Goal: Task Accomplishment & Management: Manage account settings

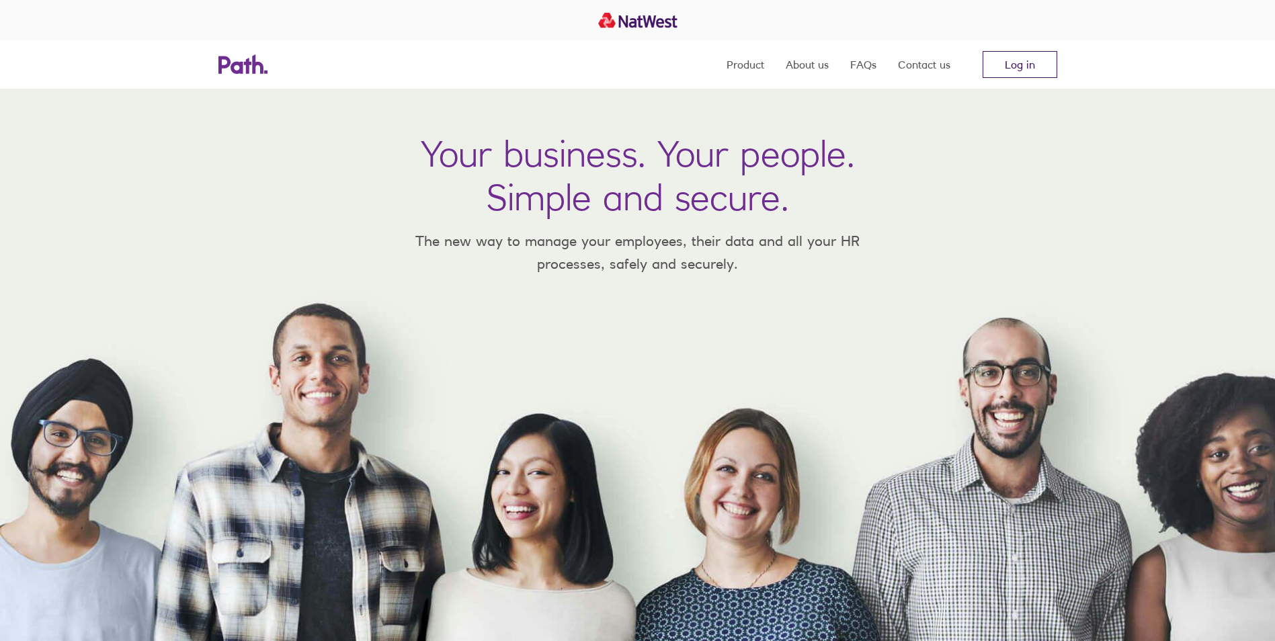
click at [998, 74] on link "Log in" at bounding box center [1019, 64] width 75 height 27
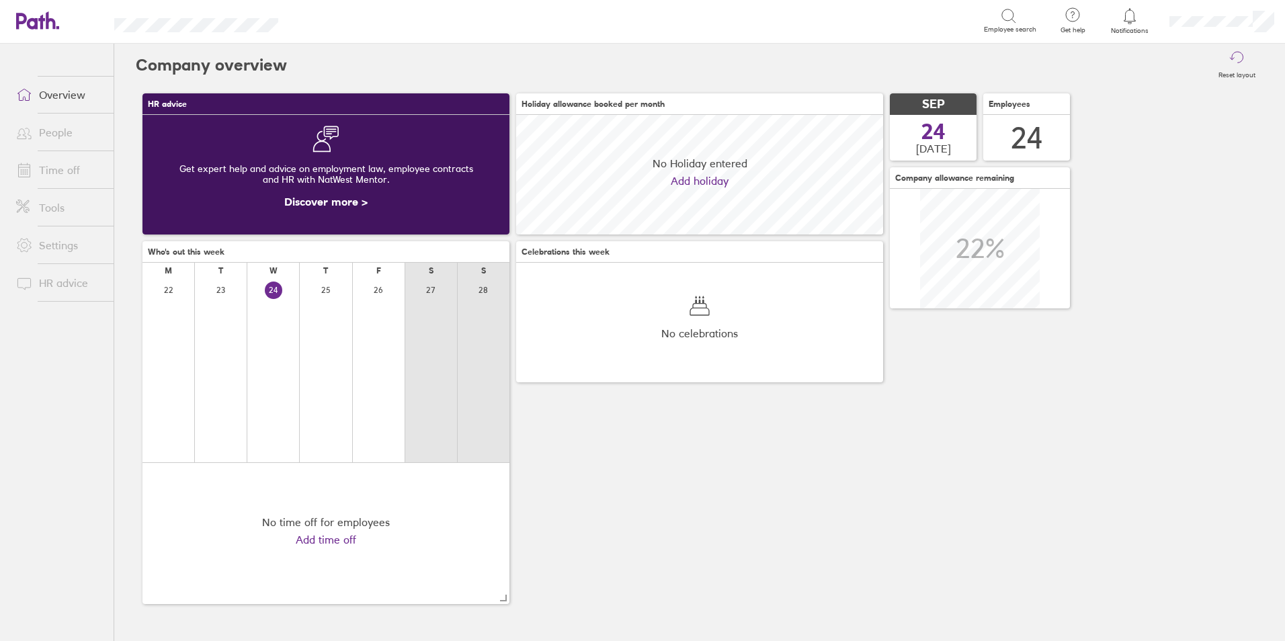
scroll to position [120, 367]
click at [75, 165] on link "Time off" at bounding box center [59, 170] width 108 height 27
